Goal: Information Seeking & Learning: Check status

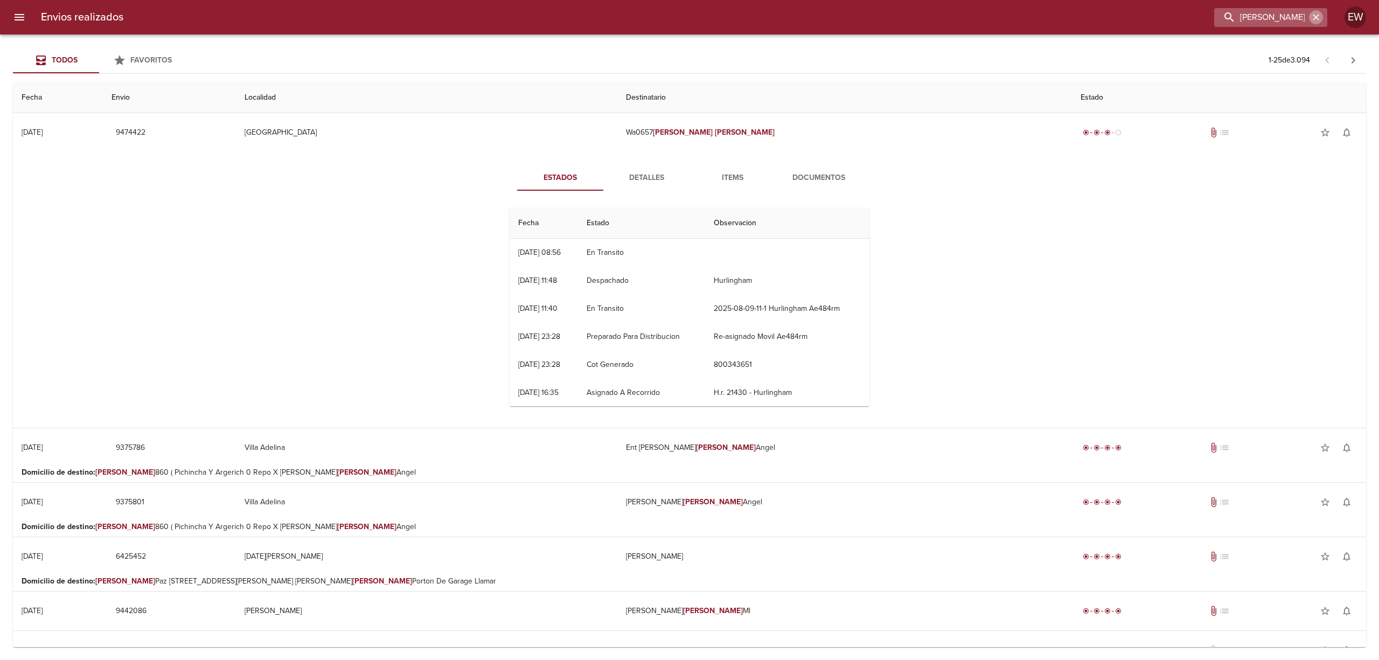
click at [1312, 18] on icon "button" at bounding box center [1316, 17] width 11 height 11
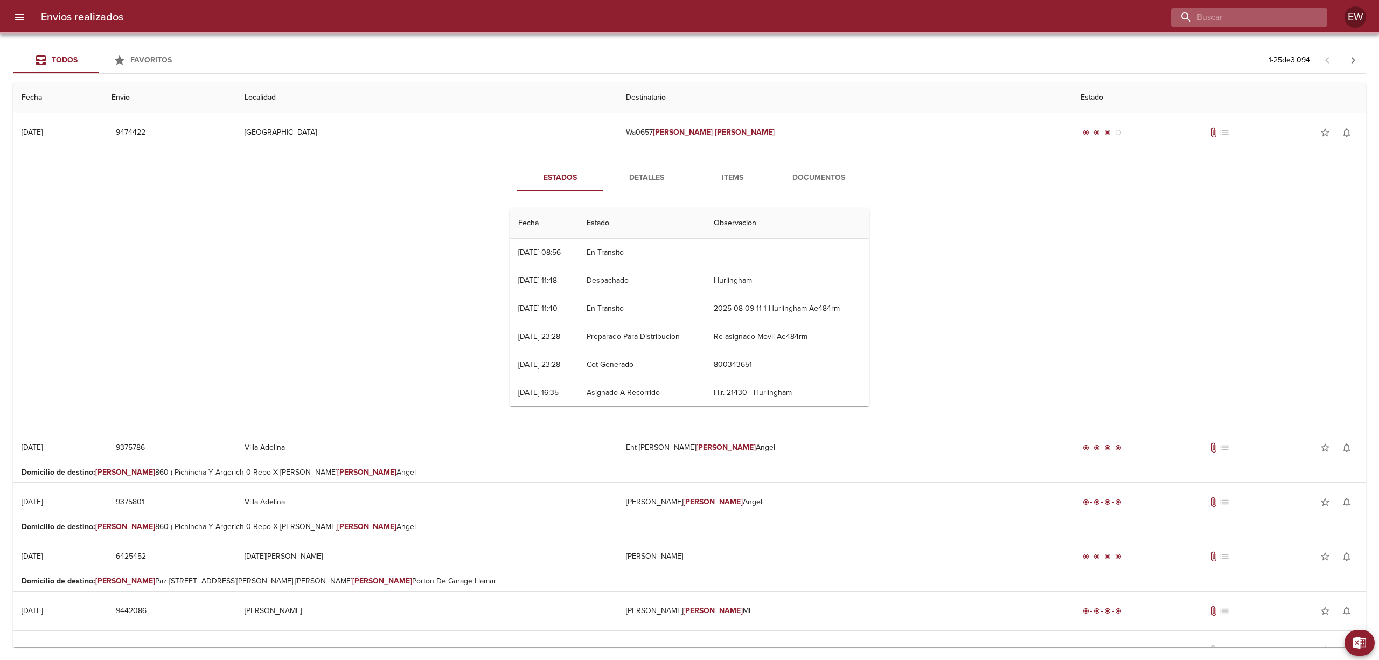
click at [1289, 18] on input "buscar" at bounding box center [1240, 17] width 138 height 19
paste input "[PERSON_NAME] [PERSON_NAME]"
type input "[PERSON_NAME] [PERSON_NAME]"
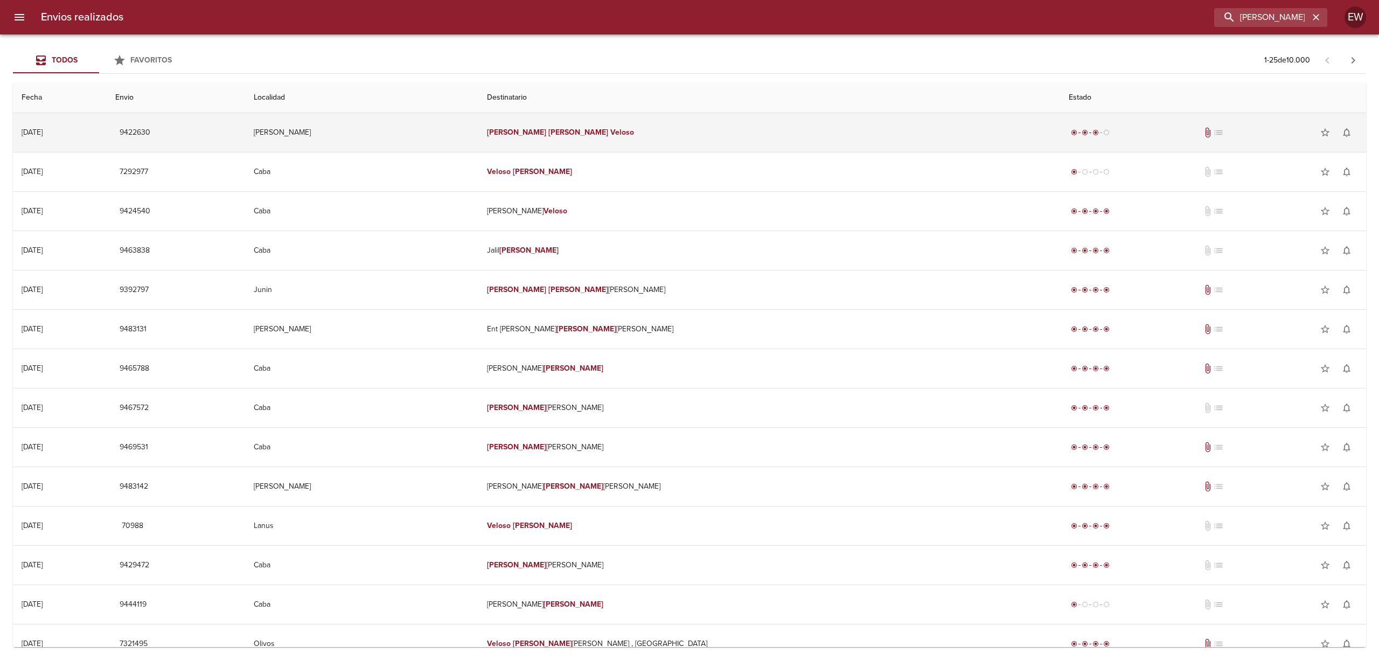
click at [711, 133] on td "[PERSON_NAME] [PERSON_NAME]" at bounding box center [769, 132] width 582 height 39
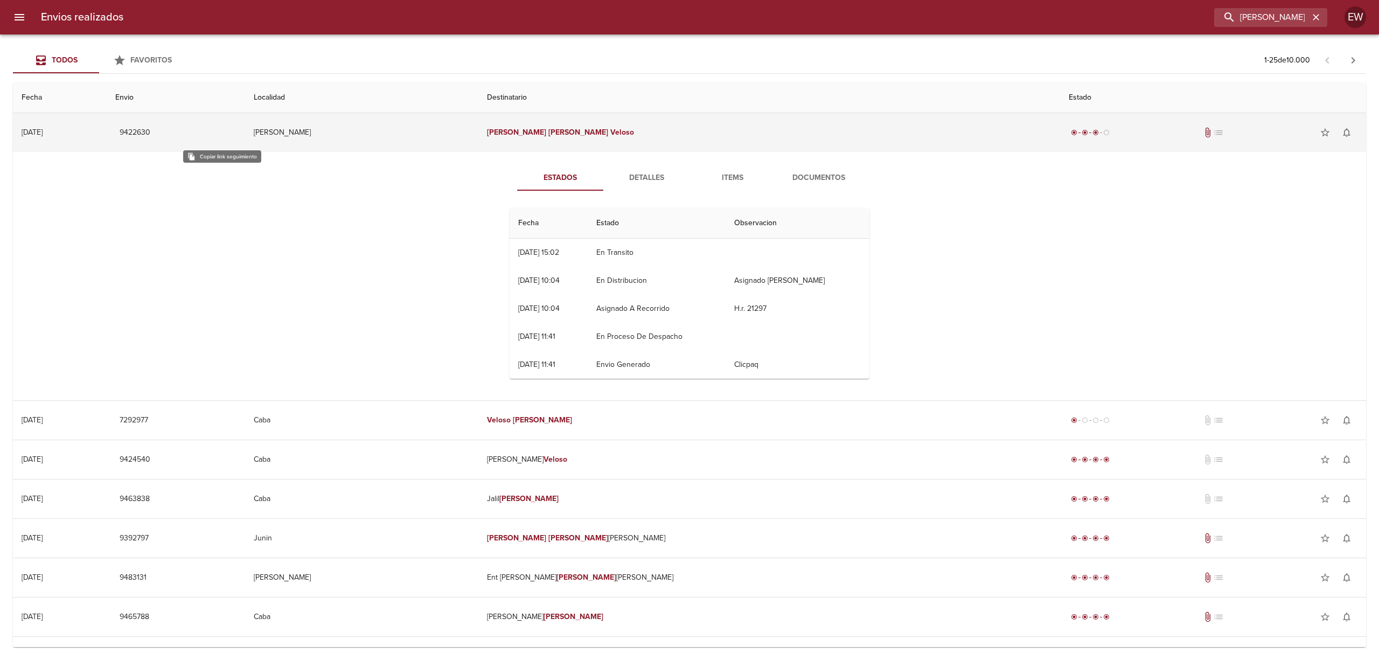
click at [150, 131] on span "9422630" at bounding box center [135, 132] width 31 height 13
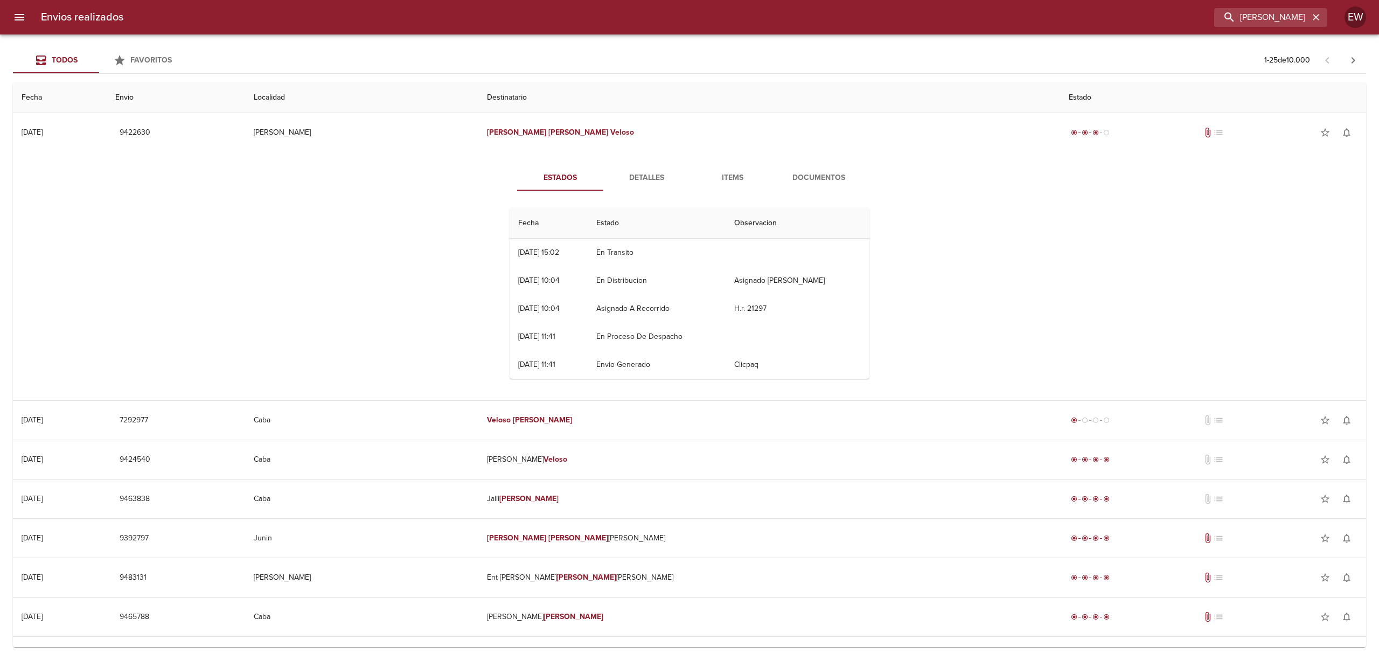
click at [1186, 330] on div "Estados Detalles Items Documentos Fecha Estado Observacion 30/07 [DATE] 15:02 E…" at bounding box center [690, 276] width 1336 height 248
click at [655, 181] on span "Detalles" at bounding box center [646, 177] width 73 height 13
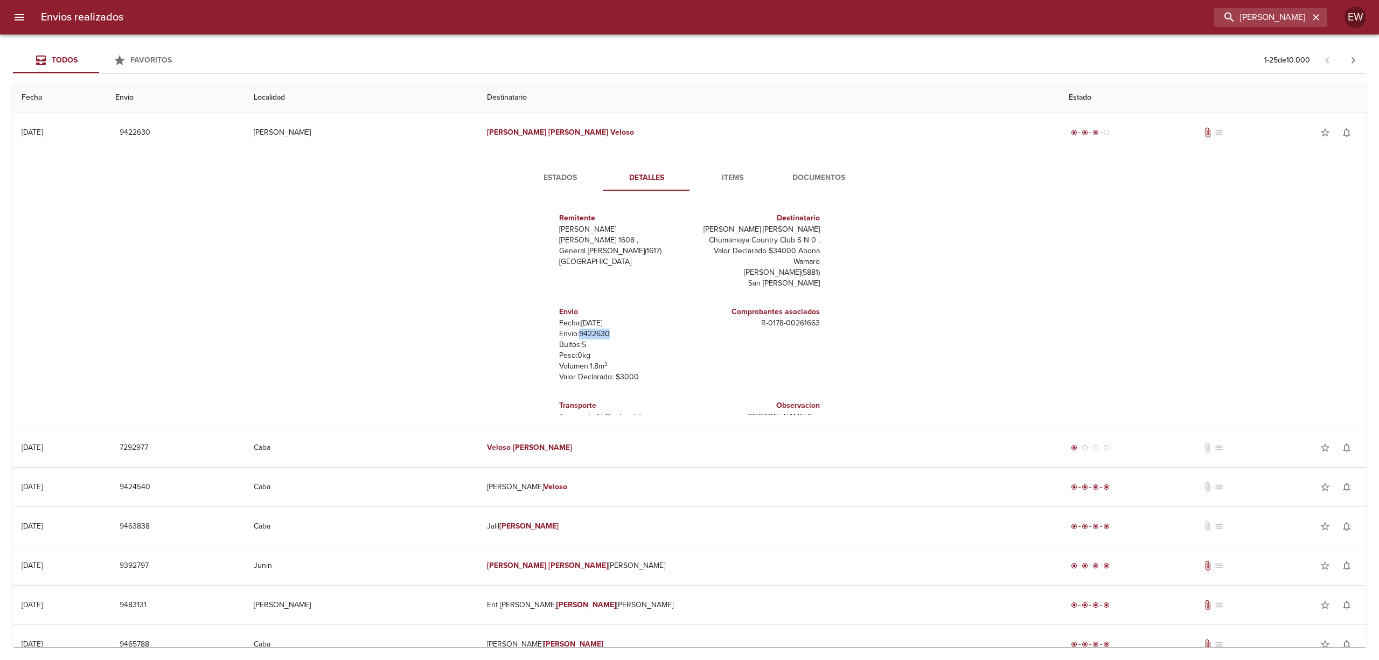
drag, startPoint x: 610, startPoint y: 337, endPoint x: 571, endPoint y: 332, distance: 39.6
click at [571, 332] on p "Envío: 9422630" at bounding box center [622, 334] width 126 height 11
copy p "9422630"
